Goal: Communication & Community: Answer question/provide support

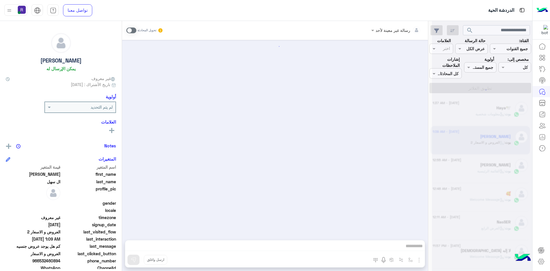
scroll to position [259, 0]
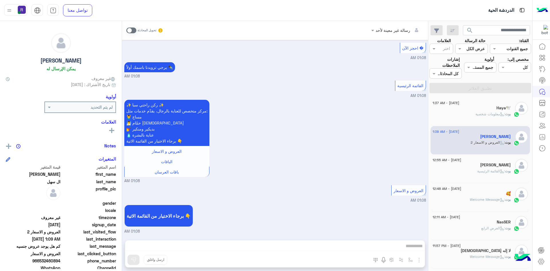
click at [468, 169] on div "بوت : القائمة الرئيسية" at bounding box center [472, 174] width 78 height 10
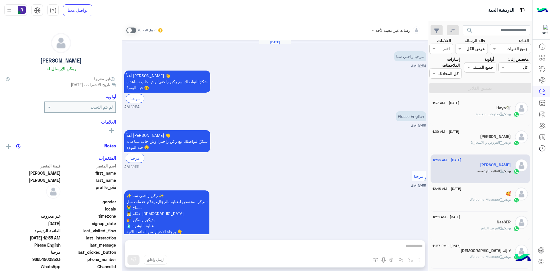
scroll to position [40, 0]
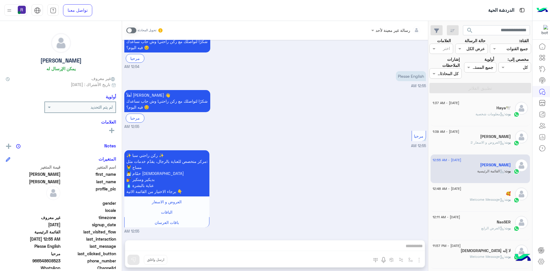
click at [470, 197] on span ": Welcome Message" at bounding box center [487, 199] width 35 height 4
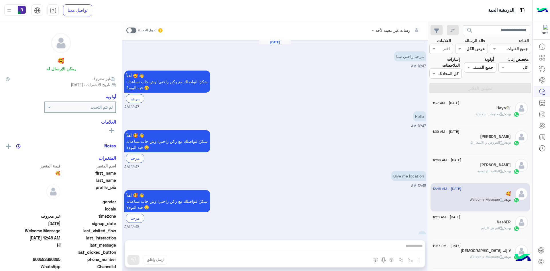
scroll to position [55, 0]
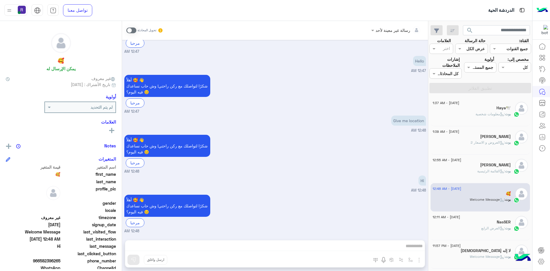
click at [373, 133] on div "Give me location 12:48 AM" at bounding box center [275, 123] width 302 height 19
click at [494, 109] on div "Haya🕊️" at bounding box center [472, 108] width 78 height 6
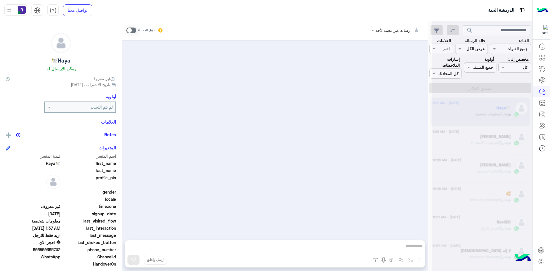
scroll to position [258, 0]
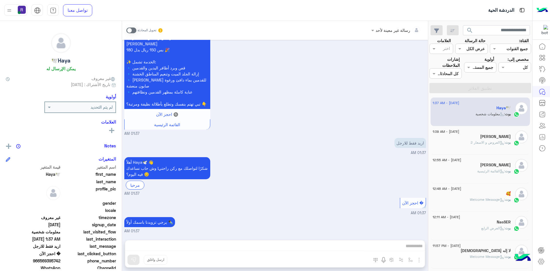
click at [493, 141] on span ": العروض و الاسعار 2" at bounding box center [488, 142] width 34 height 4
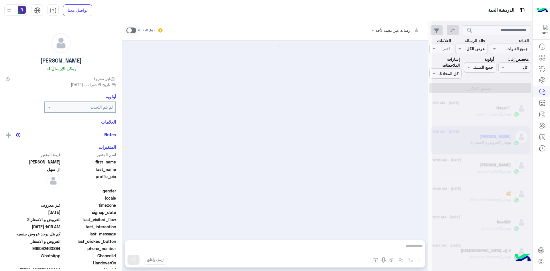
scroll to position [259, 0]
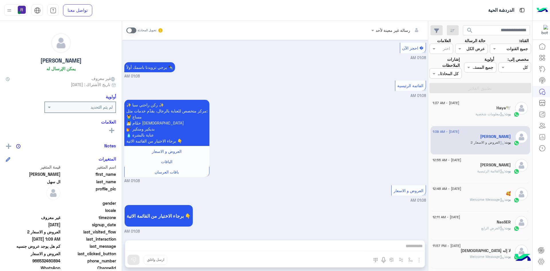
click at [480, 112] on span ": معلومات شخصية" at bounding box center [491, 114] width 30 height 4
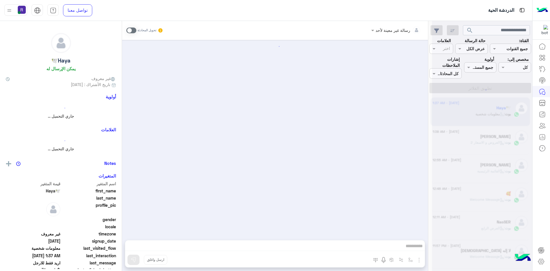
scroll to position [258, 0]
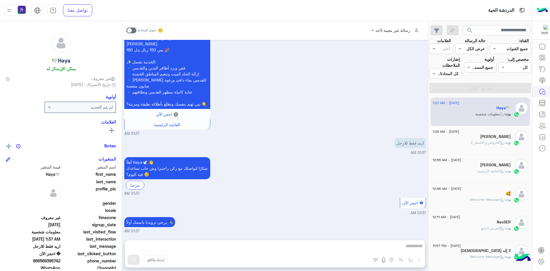
click at [466, 168] on div "[PERSON_NAME]" at bounding box center [472, 165] width 78 height 6
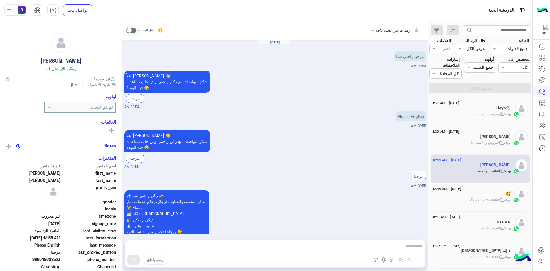
scroll to position [40, 0]
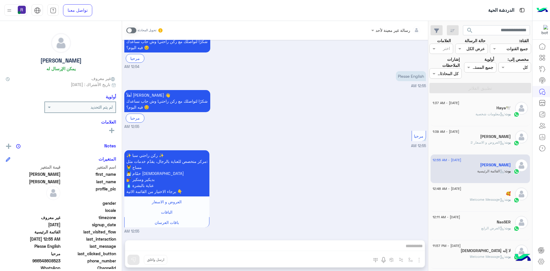
click at [488, 194] on div "🥰" at bounding box center [472, 194] width 78 height 6
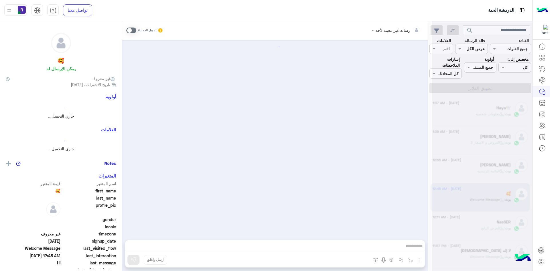
scroll to position [55, 0]
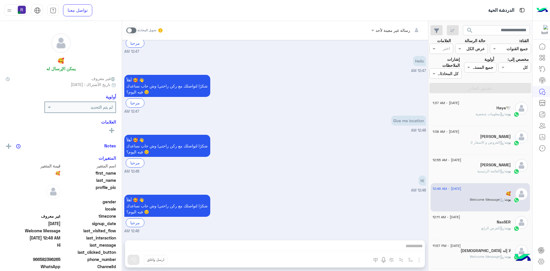
click at [467, 174] on div "بوت : القائمة الرئيسية" at bounding box center [472, 174] width 78 height 10
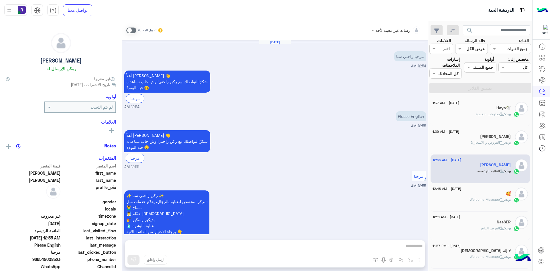
scroll to position [40, 0]
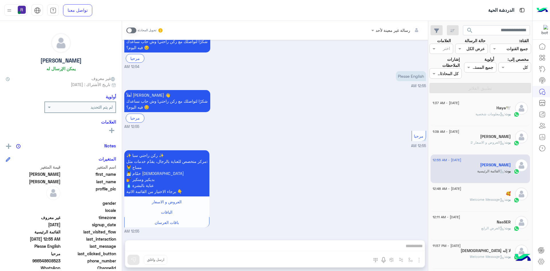
click at [132, 28] on span at bounding box center [131, 31] width 10 height 6
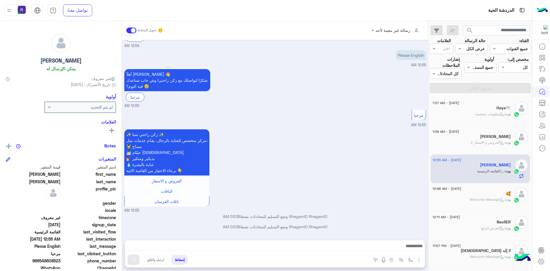
click at [491, 111] on p "بوت : معلومات شخصية" at bounding box center [493, 113] width 35 height 5
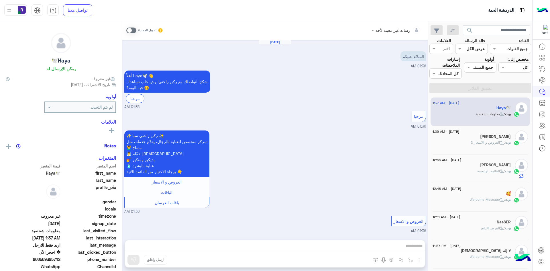
scroll to position [258, 0]
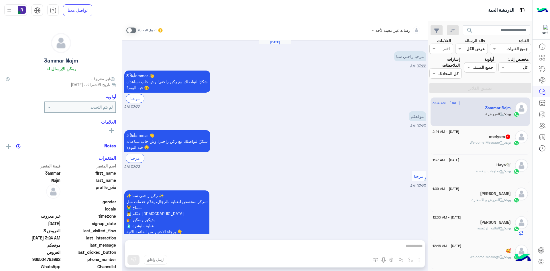
scroll to position [294, 0]
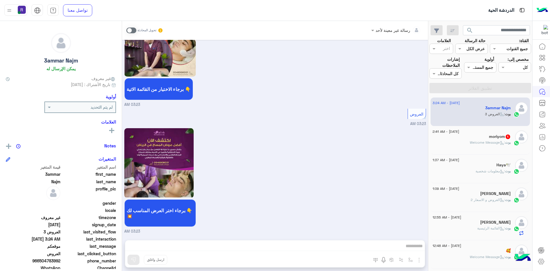
click at [450, 146] on div "بوت : Welcome Message" at bounding box center [472, 145] width 78 height 10
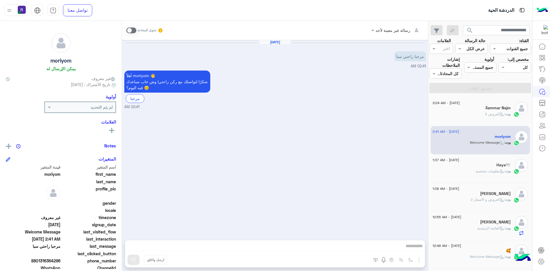
click at [135, 30] on span at bounding box center [131, 31] width 10 height 6
click at [410, 259] on img "button" at bounding box center [410, 259] width 5 height 5
click at [400, 248] on input "text" at bounding box center [393, 247] width 39 height 7
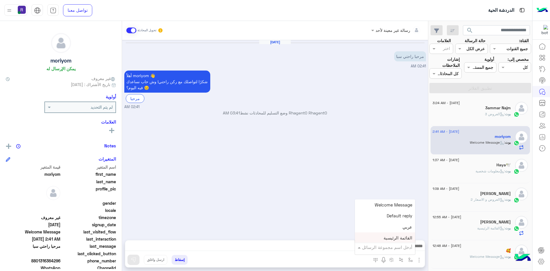
click at [420, 259] on img "button" at bounding box center [419, 260] width 7 height 7
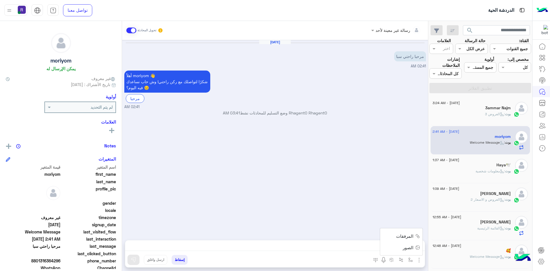
click at [409, 248] on span "الصور" at bounding box center [408, 247] width 11 height 7
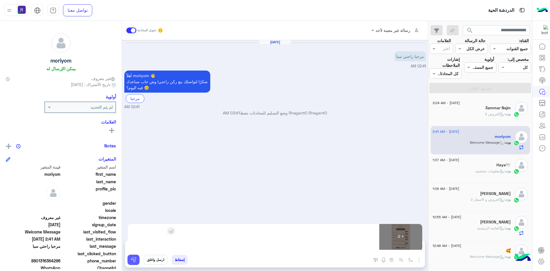
click at [137, 260] on button at bounding box center [134, 259] width 12 height 10
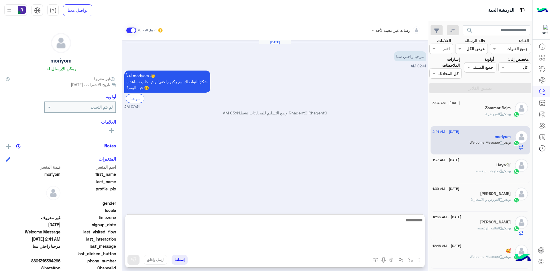
paste textarea "**********"
type textarea "**********"
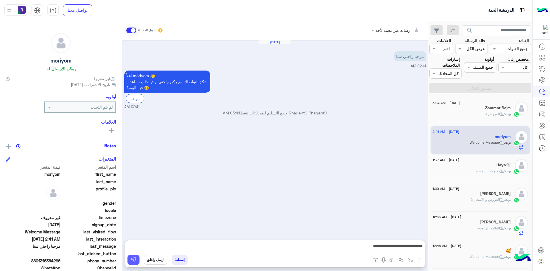
click at [134, 257] on button at bounding box center [134, 259] width 12 height 10
click at [501, 167] on h5 "Haya🕊️" at bounding box center [504, 164] width 14 height 5
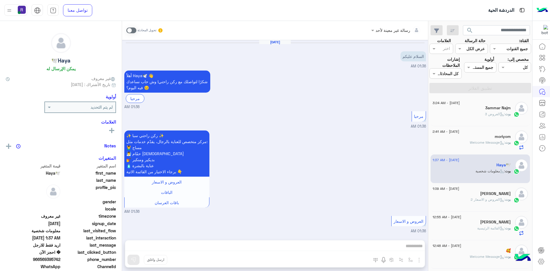
scroll to position [258, 0]
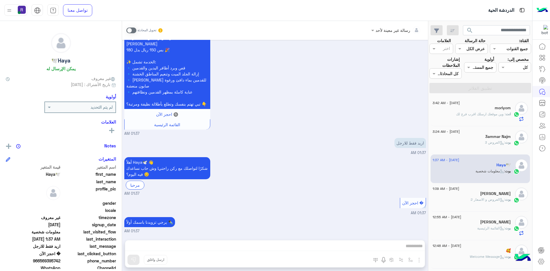
drag, startPoint x: 344, startPoint y: 155, endPoint x: 340, endPoint y: 146, distance: 9.4
click at [344, 155] on div "اريد فقط للارجل 01:37 AM" at bounding box center [275, 145] width 302 height 19
